Goal: Find specific page/section: Find specific page/section

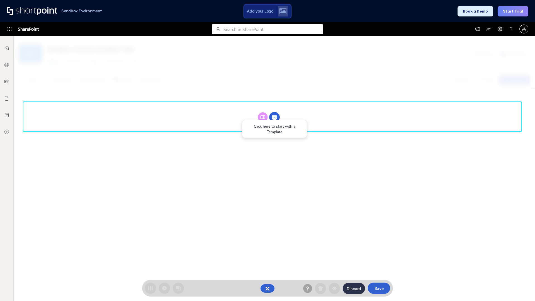
click at [275, 117] on circle at bounding box center [274, 117] width 11 height 11
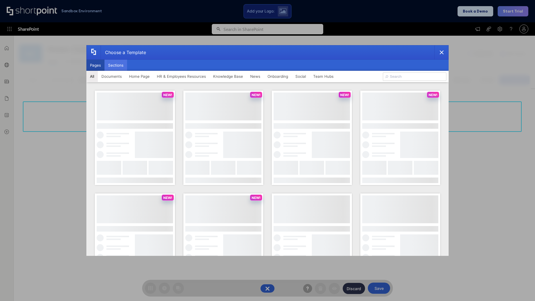
click at [116, 65] on button "Sections" at bounding box center [116, 65] width 23 height 11
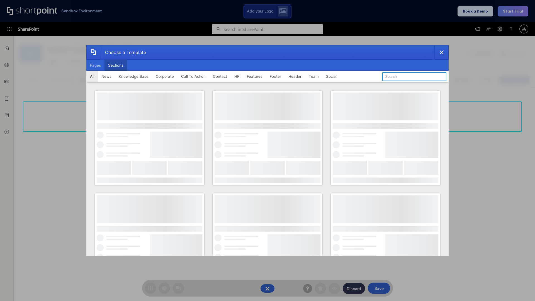
type input "Social Intranet"
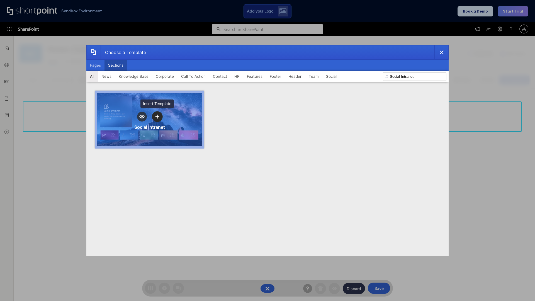
click at [157, 117] on icon "template selector" at bounding box center [157, 117] width 4 height 4
